Goal: Find specific page/section: Find specific page/section

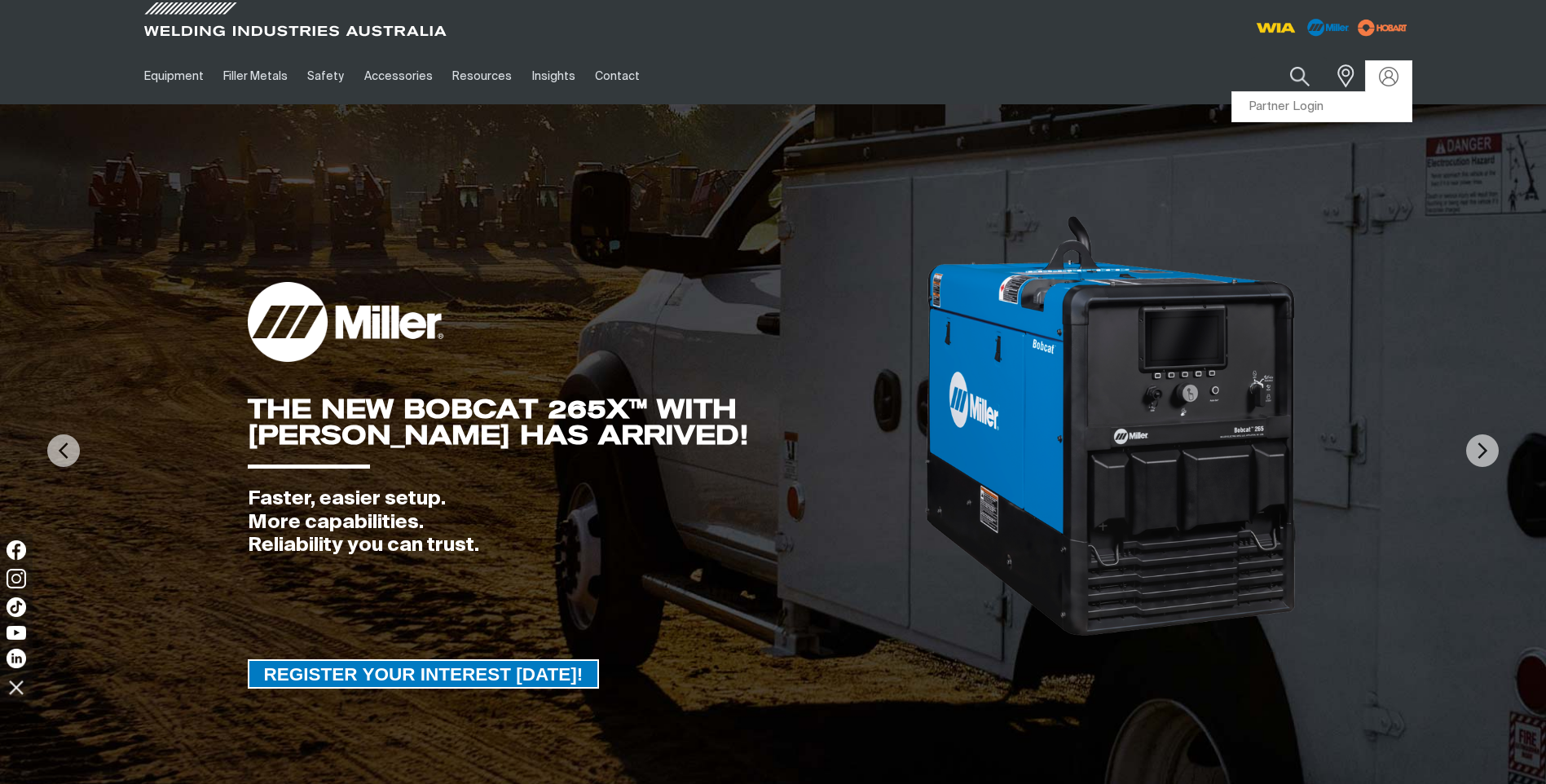
click at [1401, 70] on div at bounding box center [1389, 77] width 26 height 20
click at [1348, 112] on link "Partner Login" at bounding box center [1322, 107] width 180 height 30
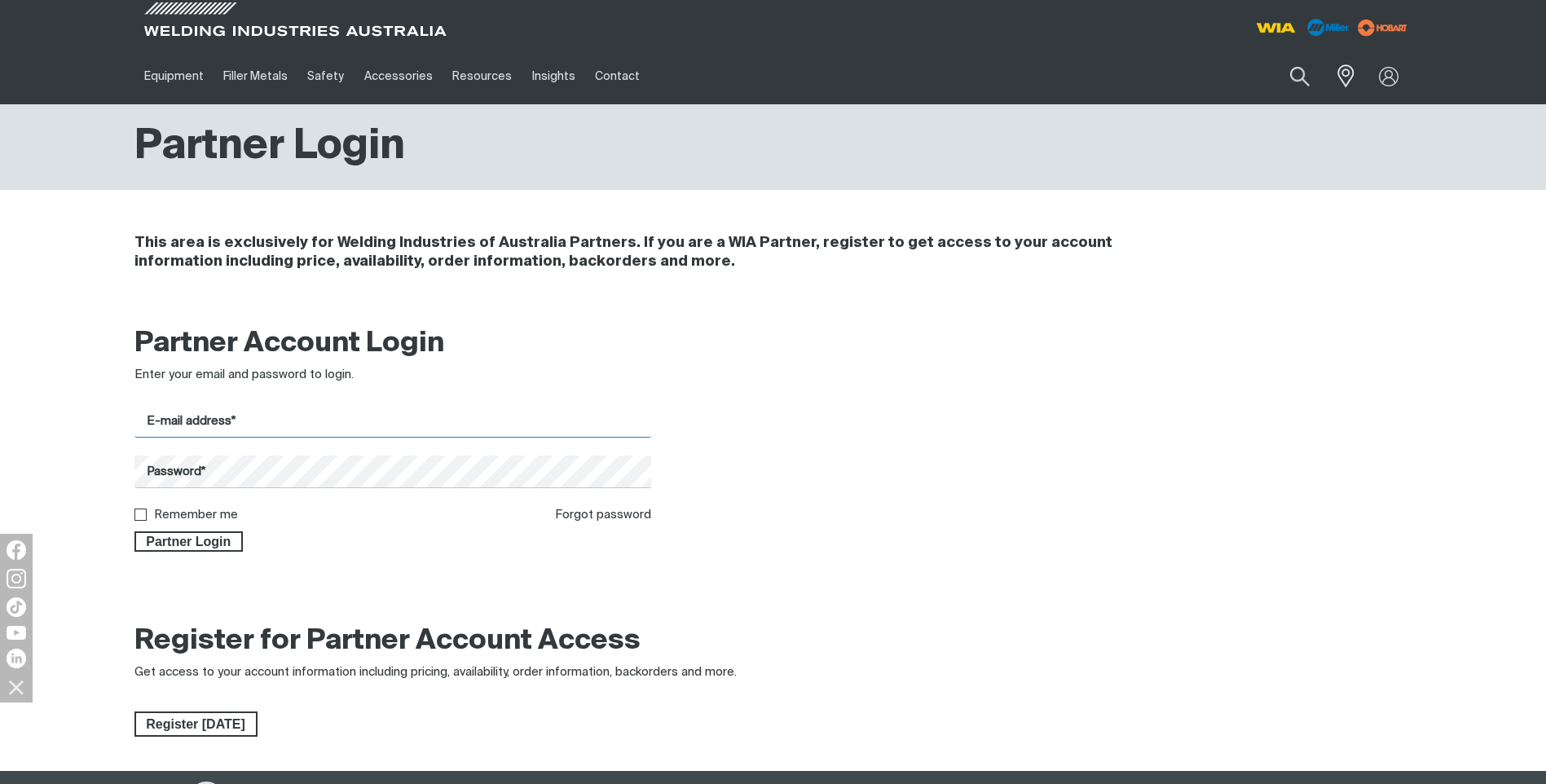
type input "[PERSON_NAME][EMAIL_ADDRESS][DOMAIN_NAME]"
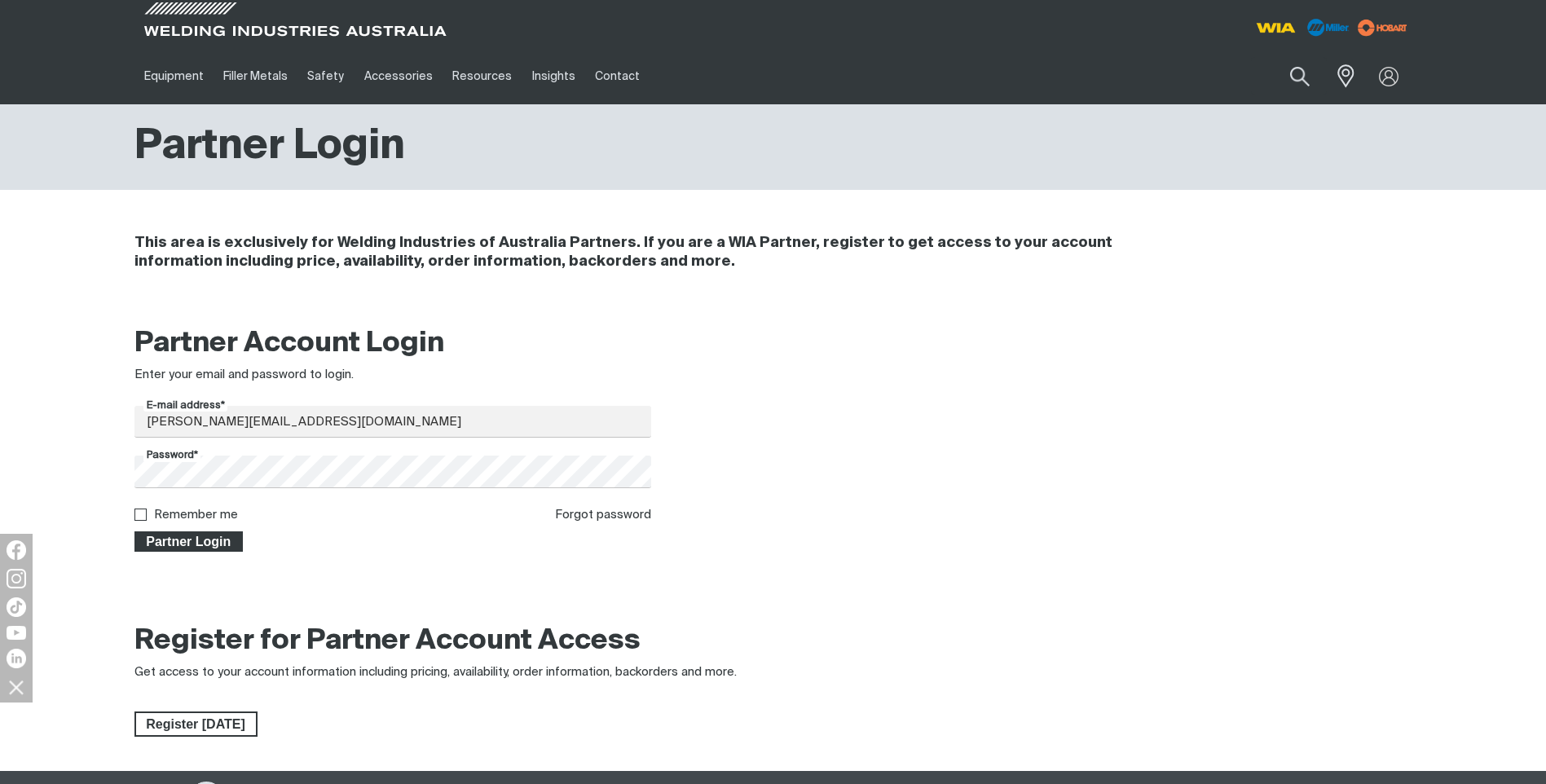
click at [173, 550] on span "Partner Login" at bounding box center [189, 542] width 106 height 21
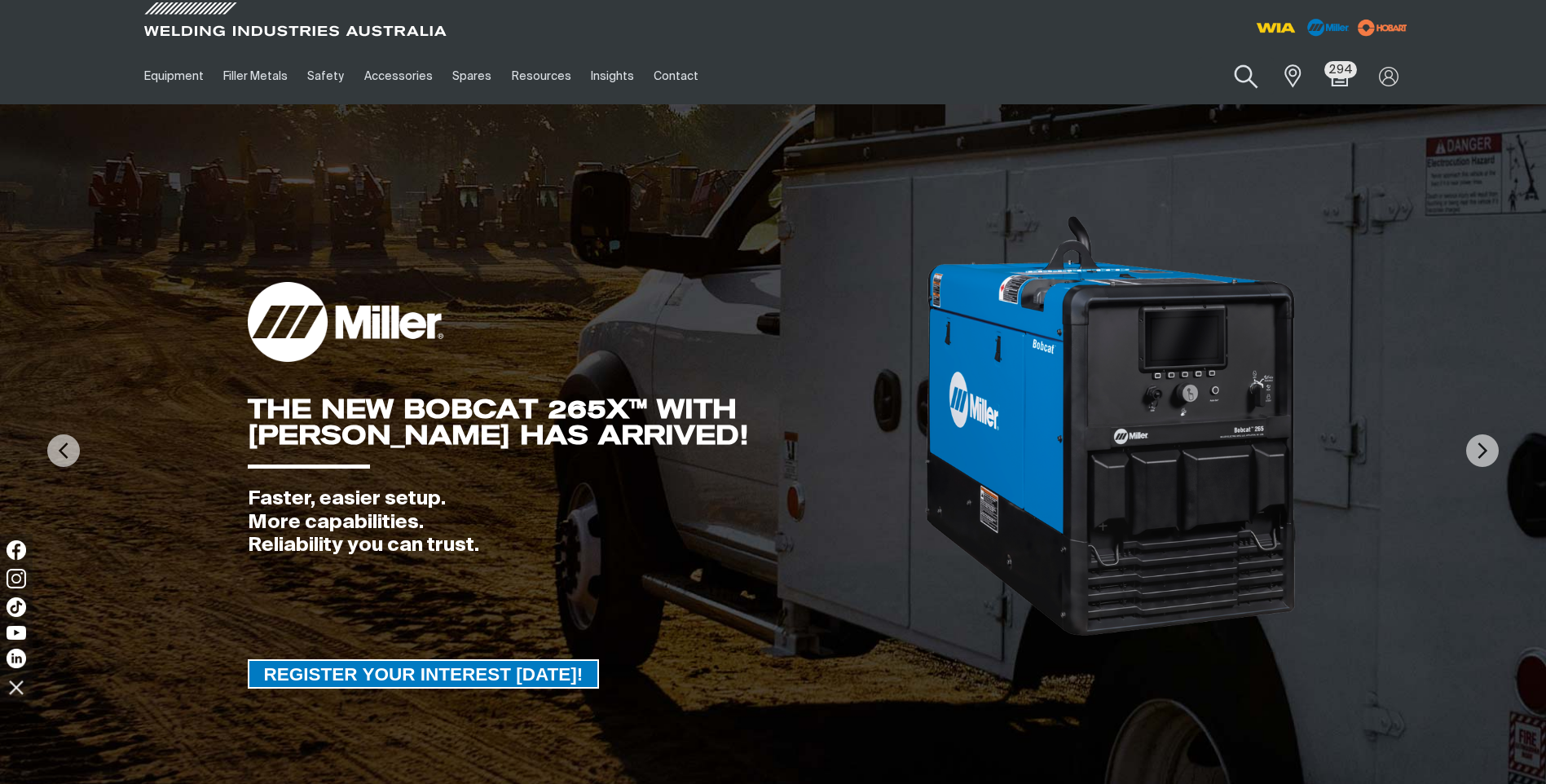
click at [1234, 76] on button "Search products" at bounding box center [1246, 77] width 66 height 46
click at [1163, 82] on input "Search" at bounding box center [1147, 76] width 251 height 37
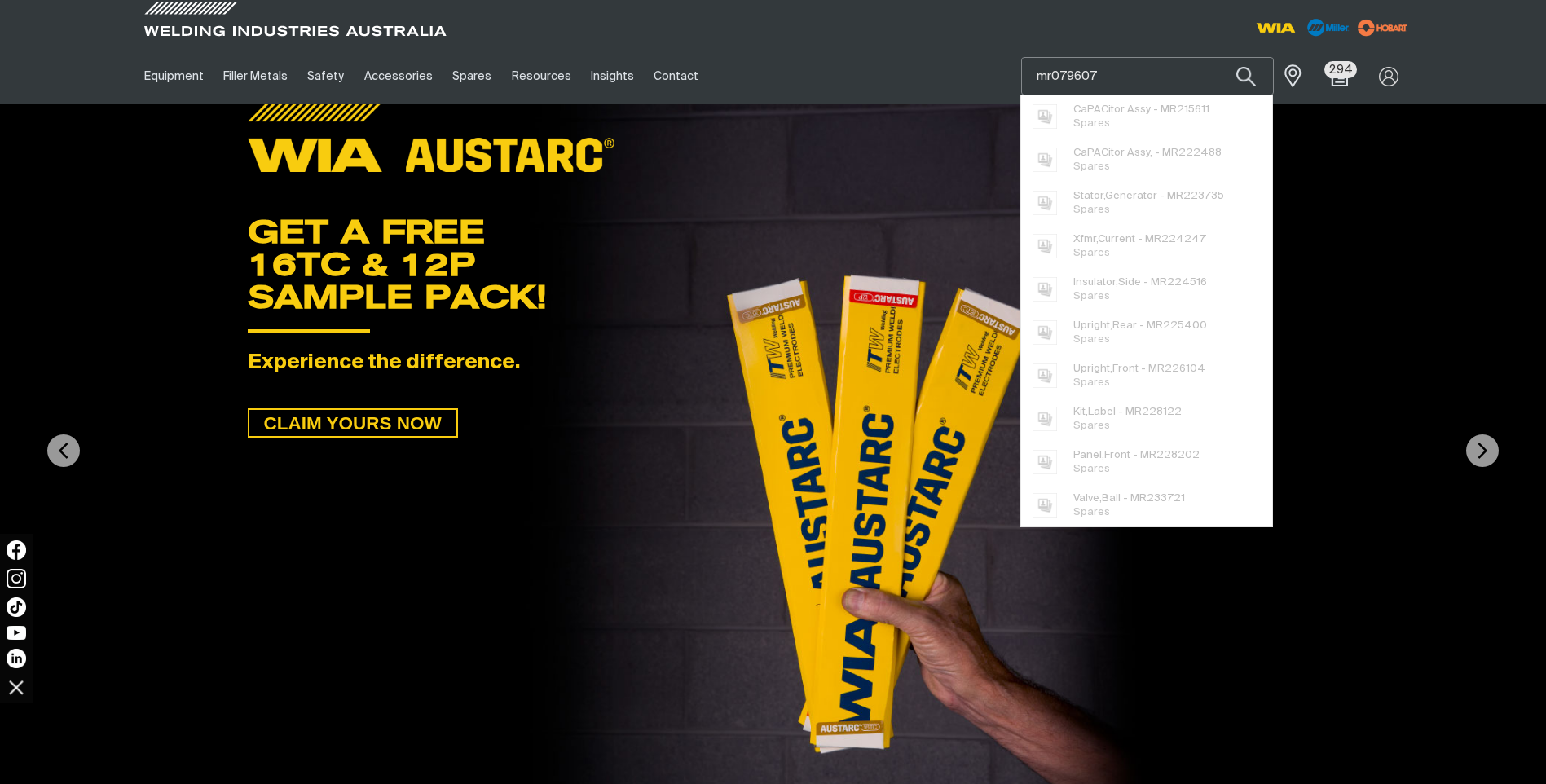
type input "mr079607"
click at [1218, 57] on button "Search products" at bounding box center [1245, 76] width 55 height 39
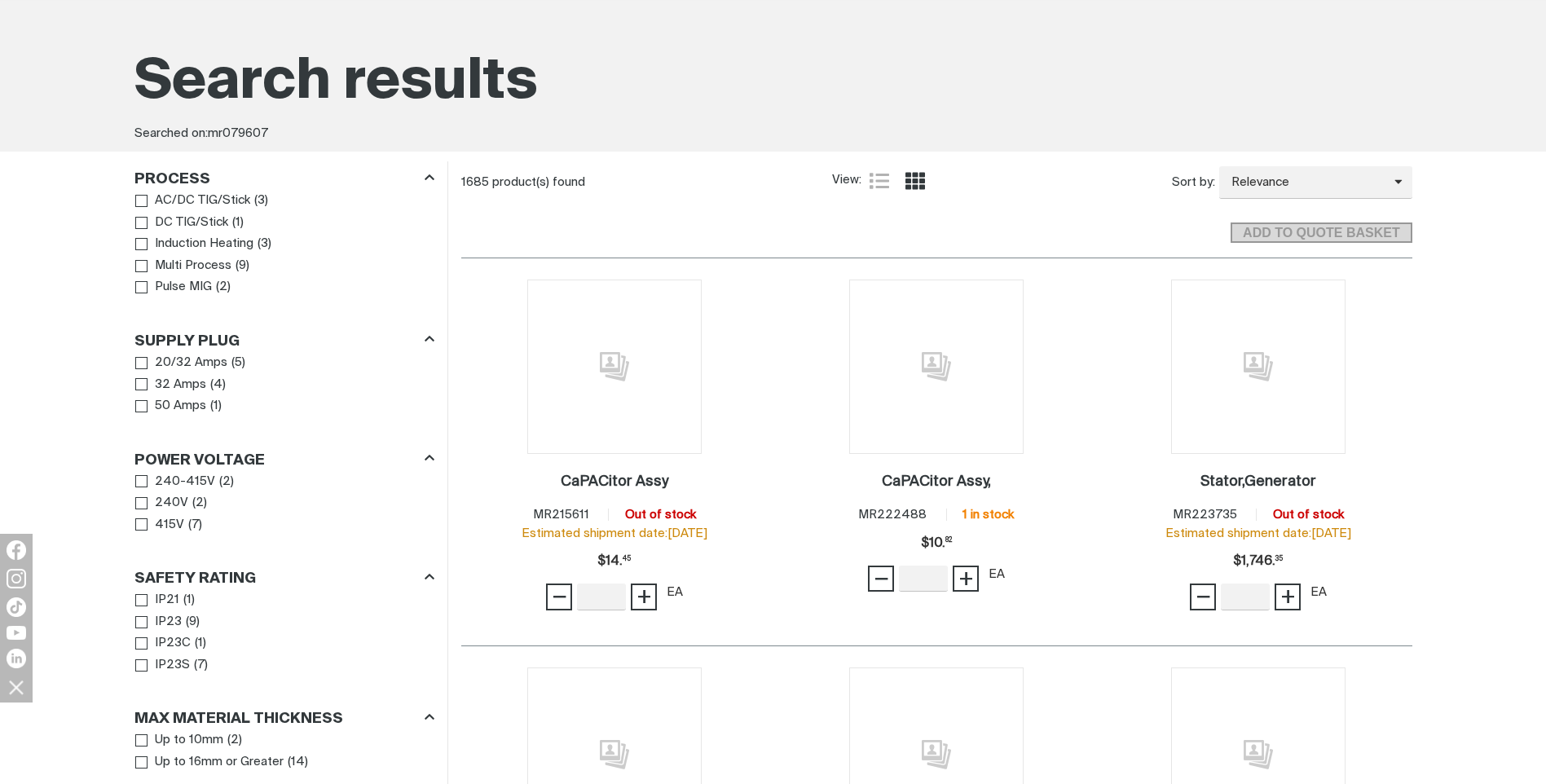
scroll to position [217, 0]
